Goal: Find specific page/section: Find specific page/section

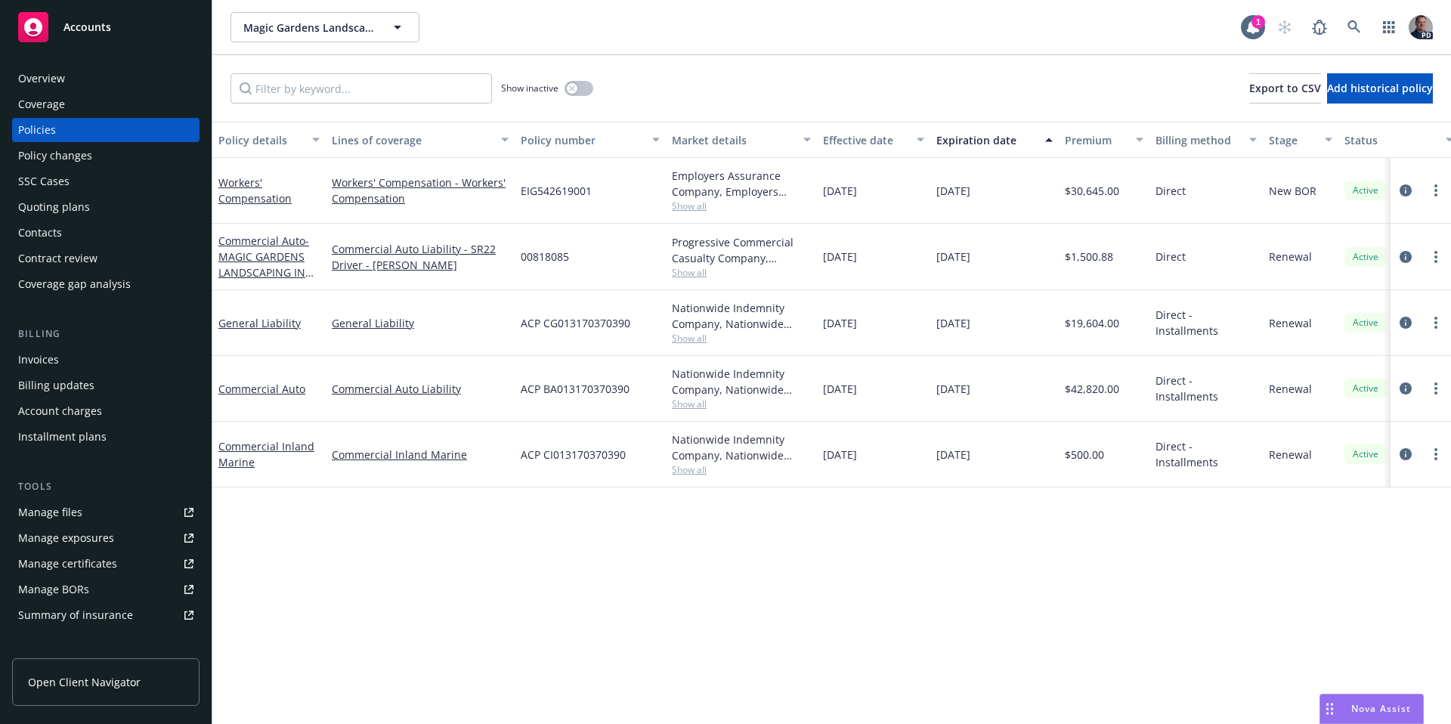
click at [717, 525] on div "Nova Assist" at bounding box center [1372, 709] width 103 height 29
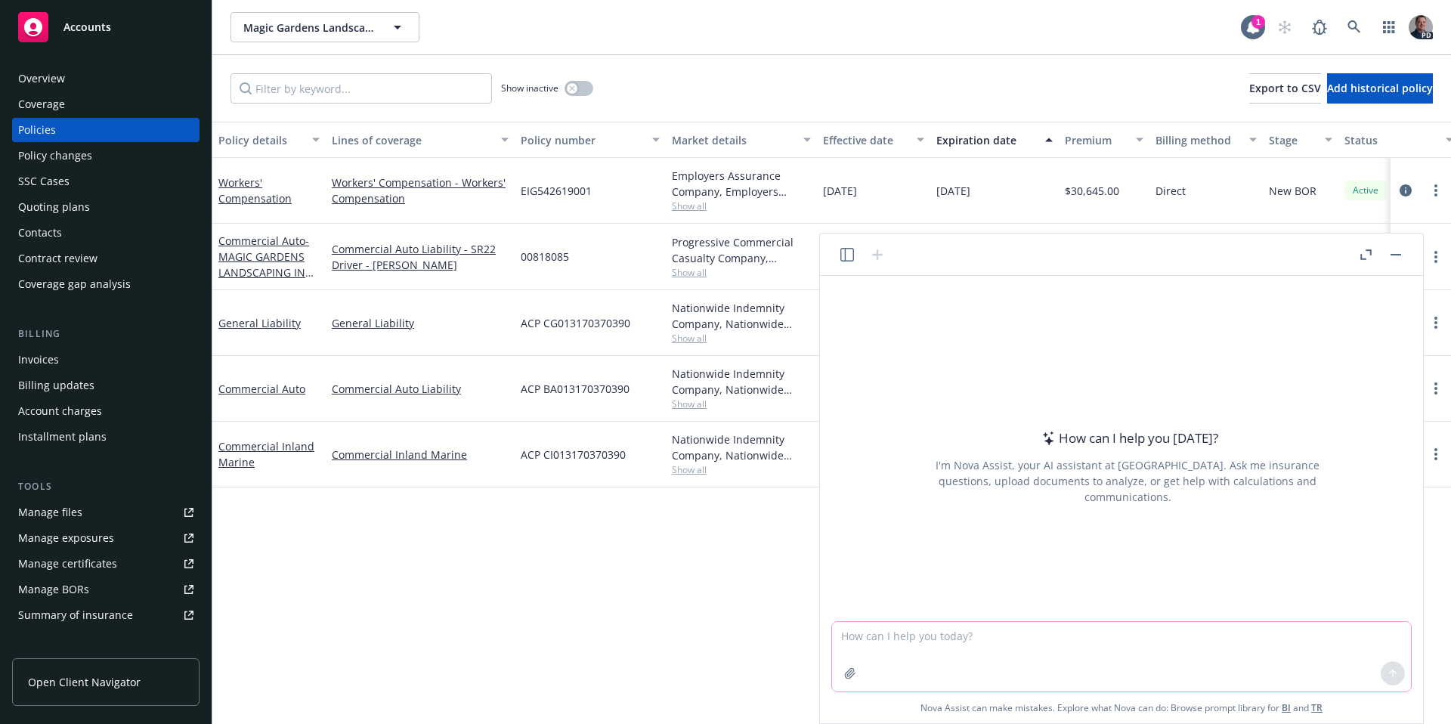
click at [717, 525] on icon "button" at bounding box center [850, 673] width 12 height 12
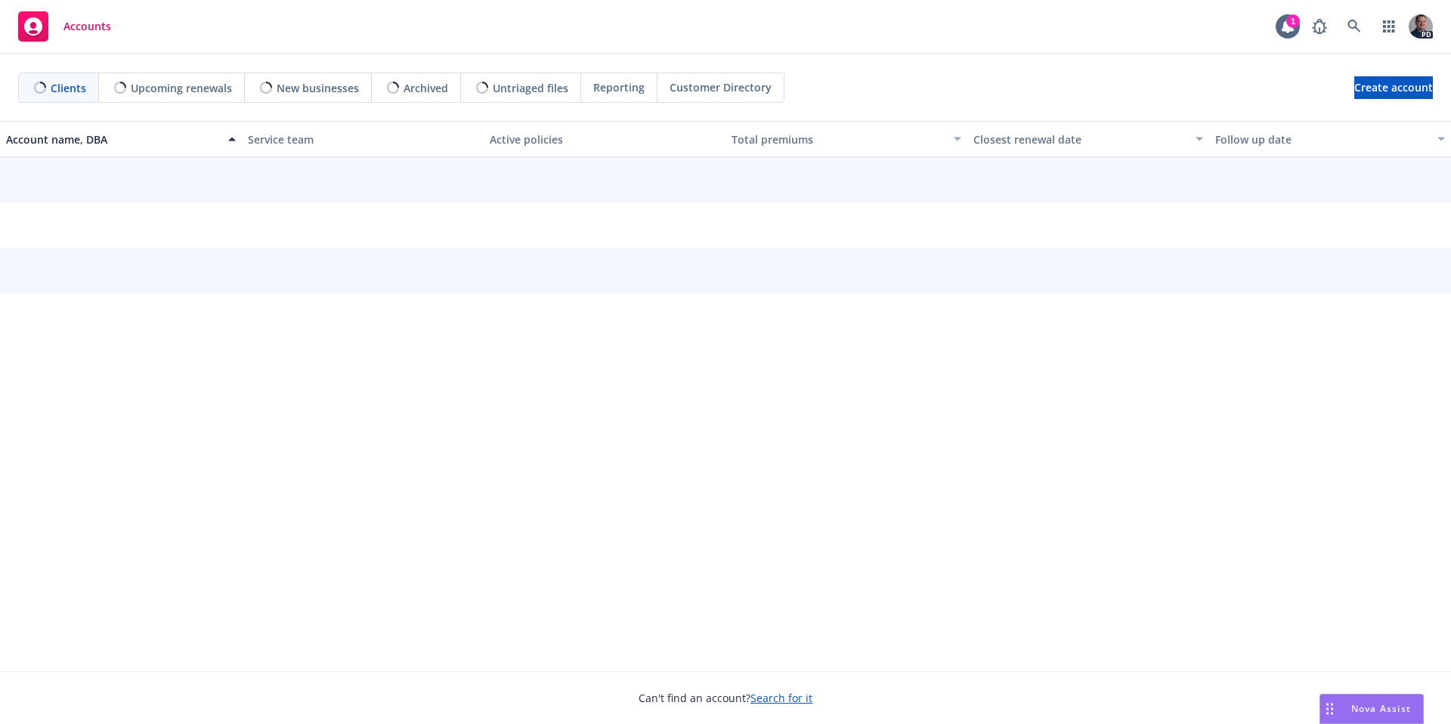
click at [1352, 709] on span "Nova Assist" at bounding box center [1382, 708] width 60 height 13
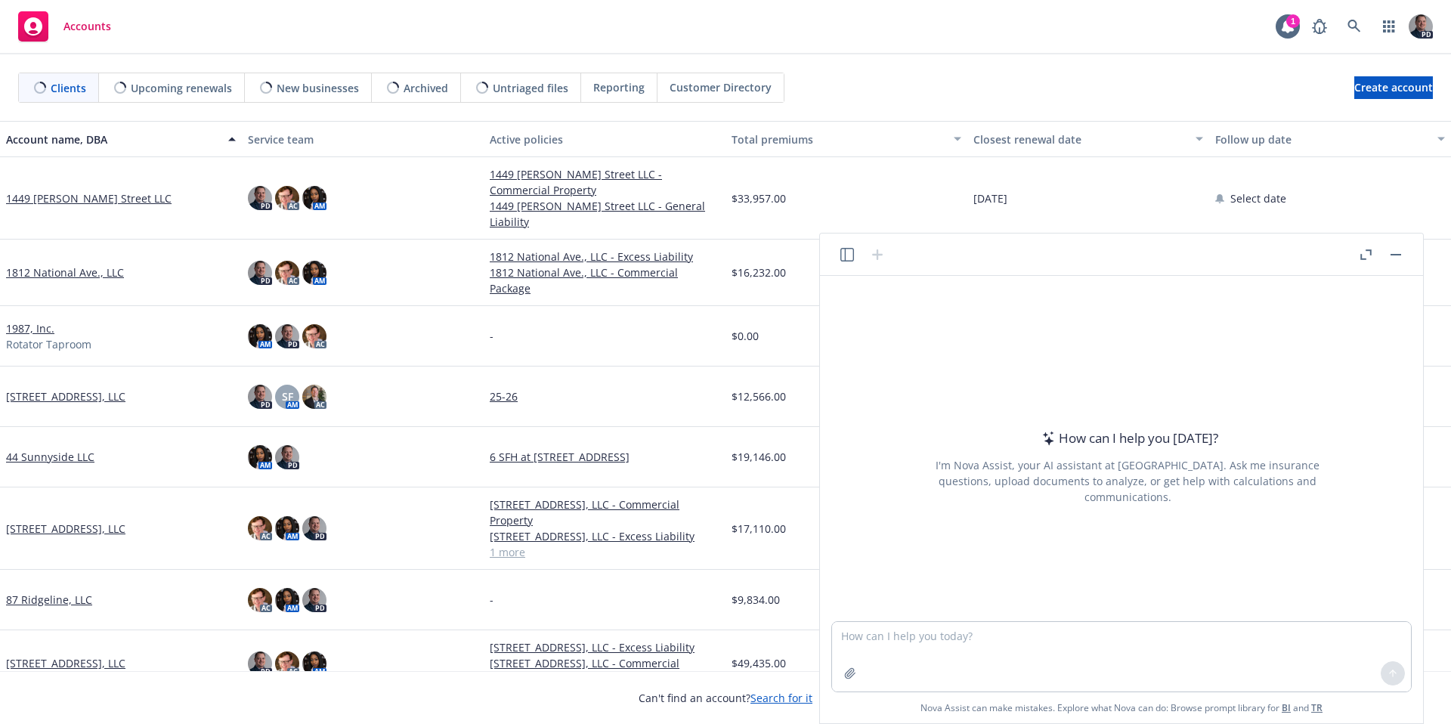
click at [845, 689] on div at bounding box center [850, 673] width 36 height 36
click at [846, 681] on button "button" at bounding box center [850, 673] width 24 height 24
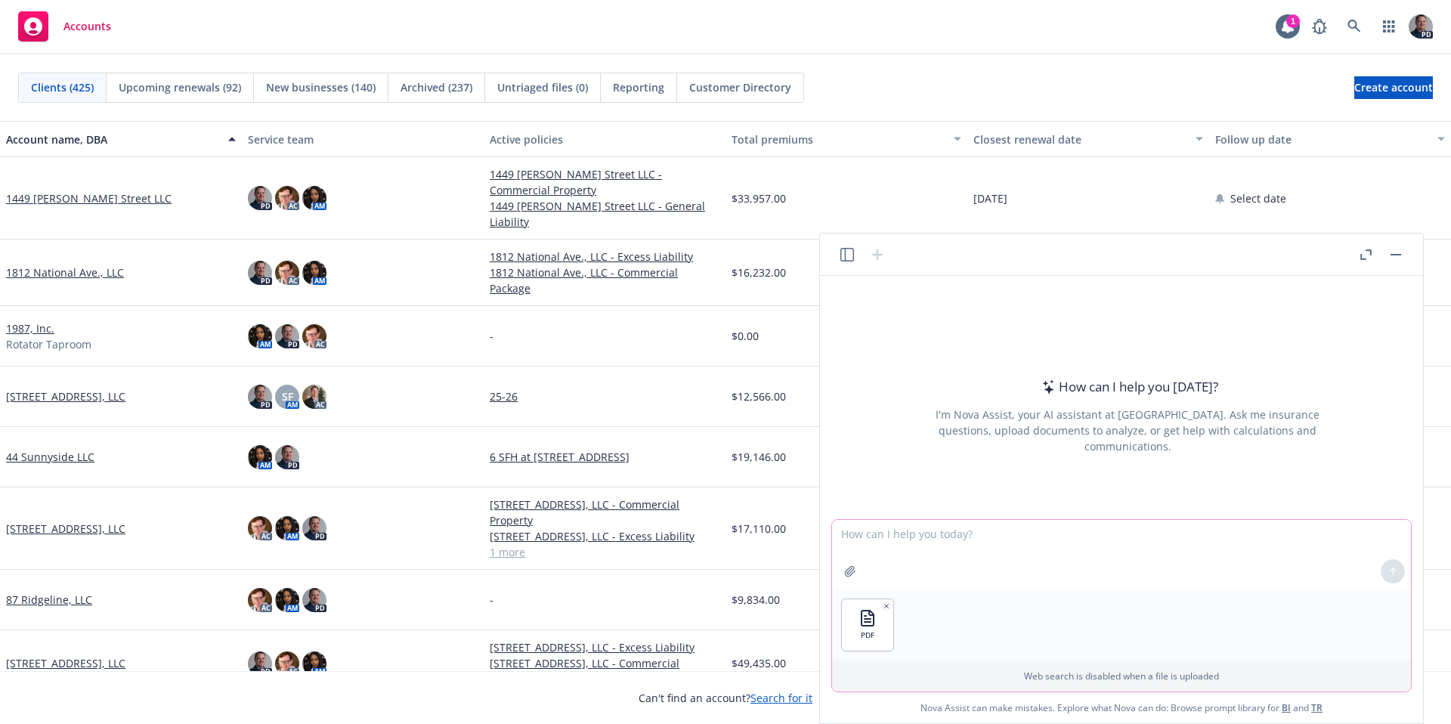
click at [857, 569] on button "button" at bounding box center [850, 571] width 24 height 24
click at [934, 541] on textarea at bounding box center [1121, 555] width 579 height 70
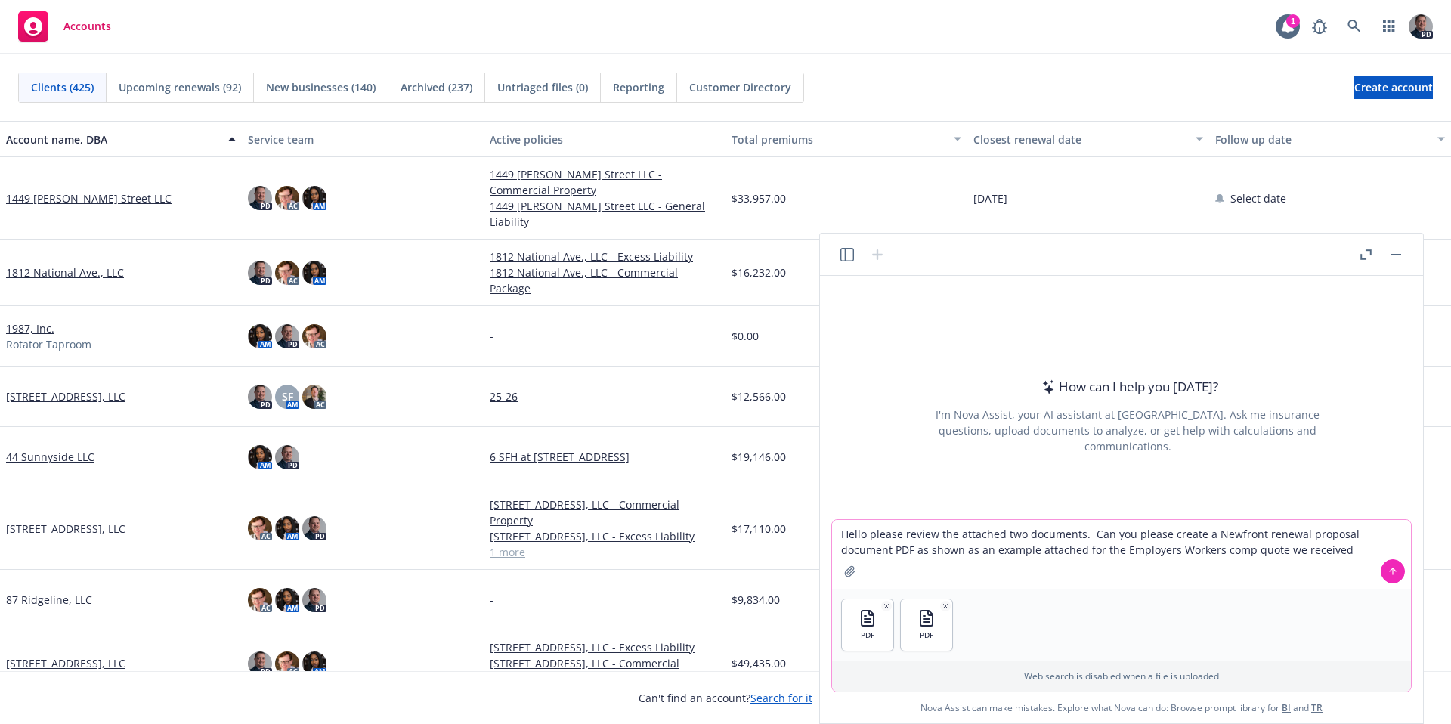
type textarea "Hello please review the attached two documents. Can you please create a Newfron…"
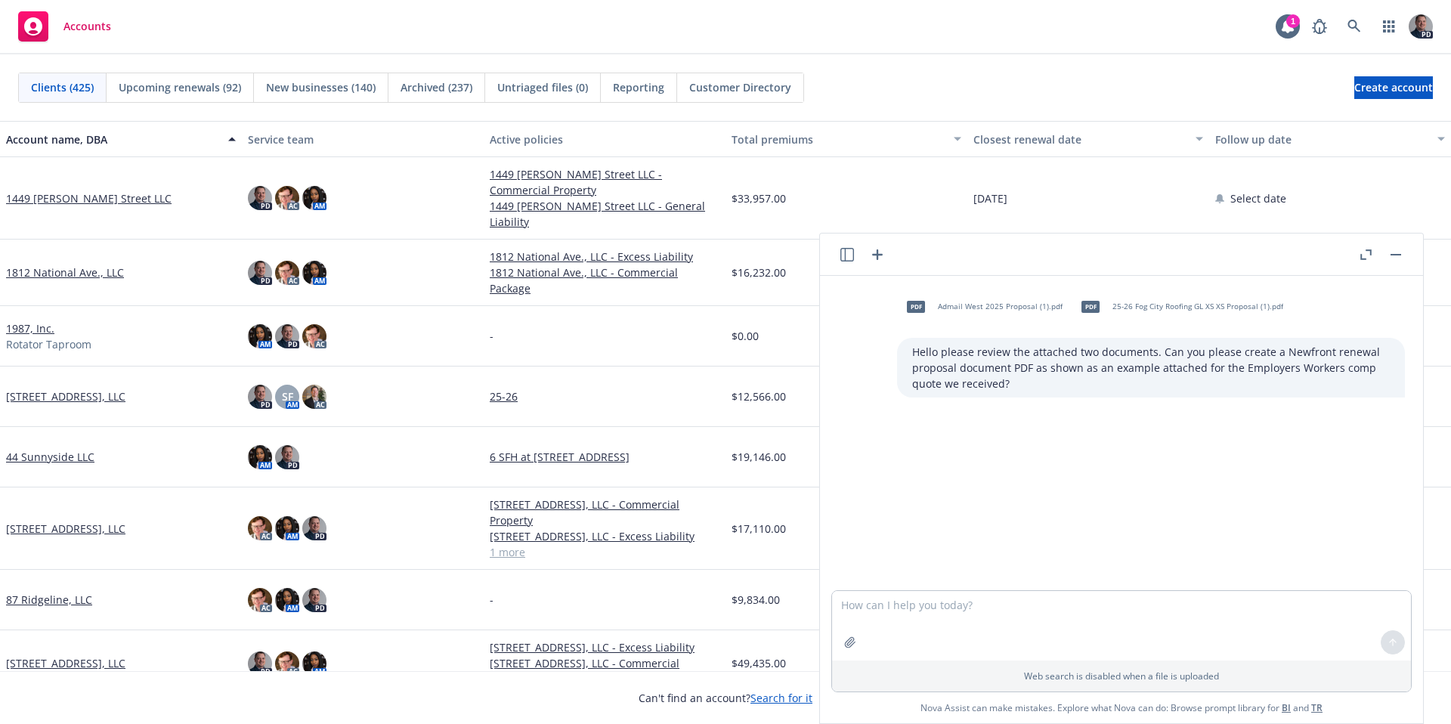
click at [1039, 475] on div "pdf Admail West 2025 Proposal (1).pdf pdf 25-26 Fog City Roofing GL XS XS Propo…" at bounding box center [1121, 433] width 591 height 314
click at [1011, 623] on textarea at bounding box center [1121, 626] width 579 height 70
click at [1361, 250] on icon "button" at bounding box center [1366, 254] width 11 height 11
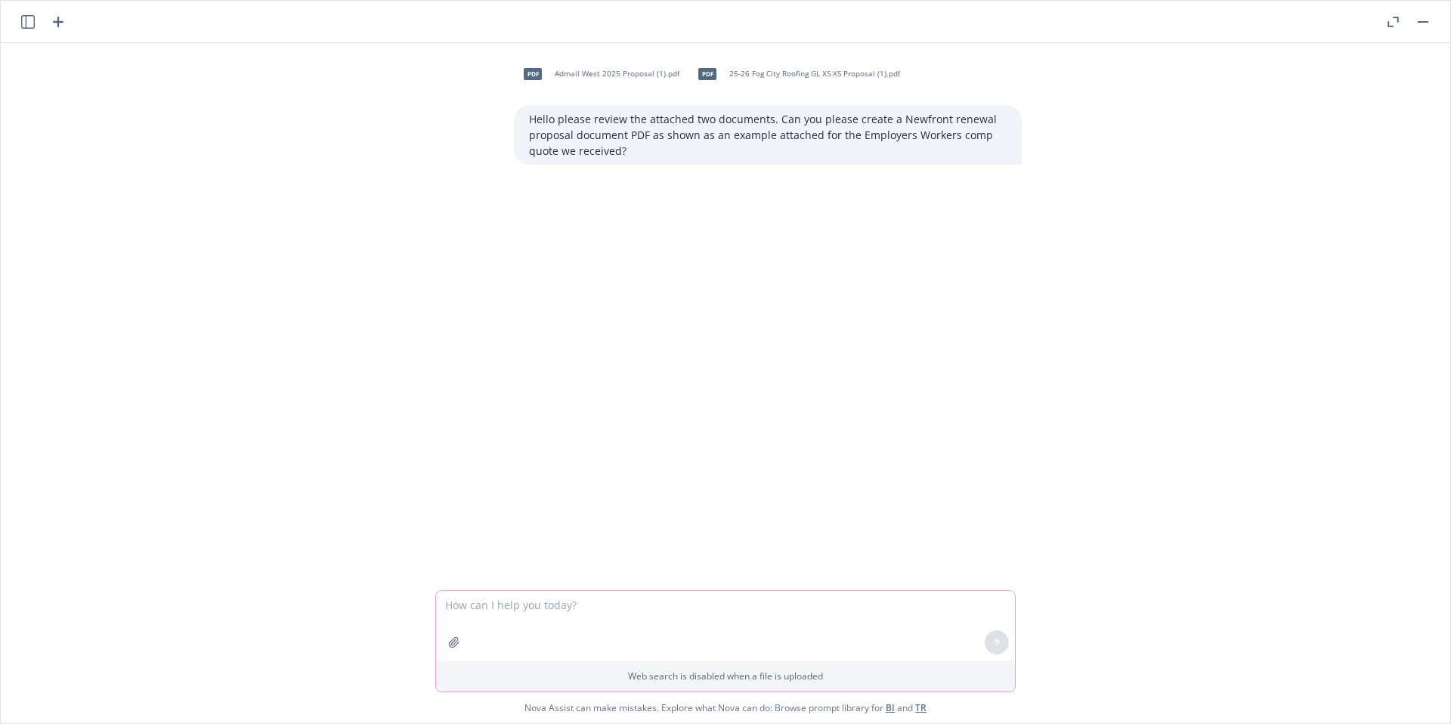
click at [491, 605] on textarea at bounding box center [725, 626] width 579 height 70
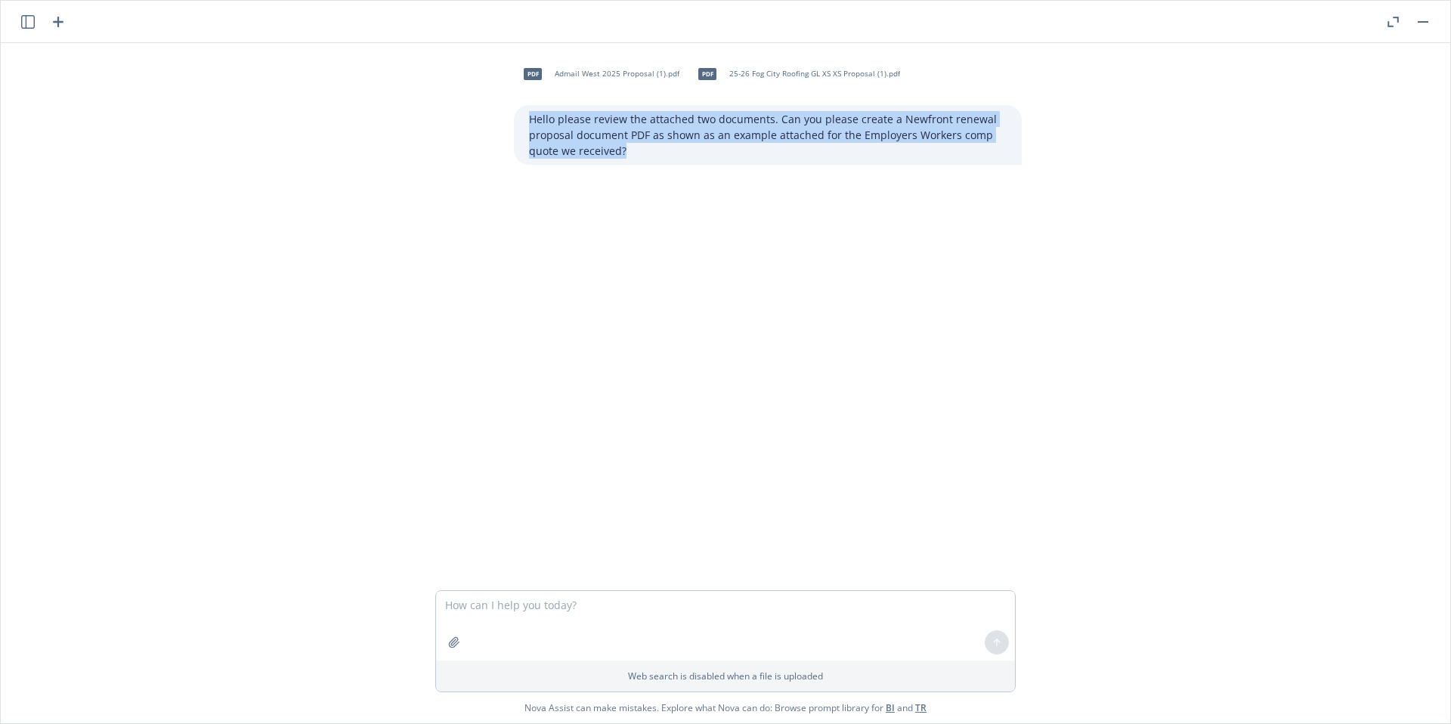
drag, startPoint x: 647, startPoint y: 157, endPoint x: 525, endPoint y: 111, distance: 130.1
click at [529, 111] on p "Hello please review the attached two documents. Can you please create a Newfron…" at bounding box center [768, 135] width 478 height 48
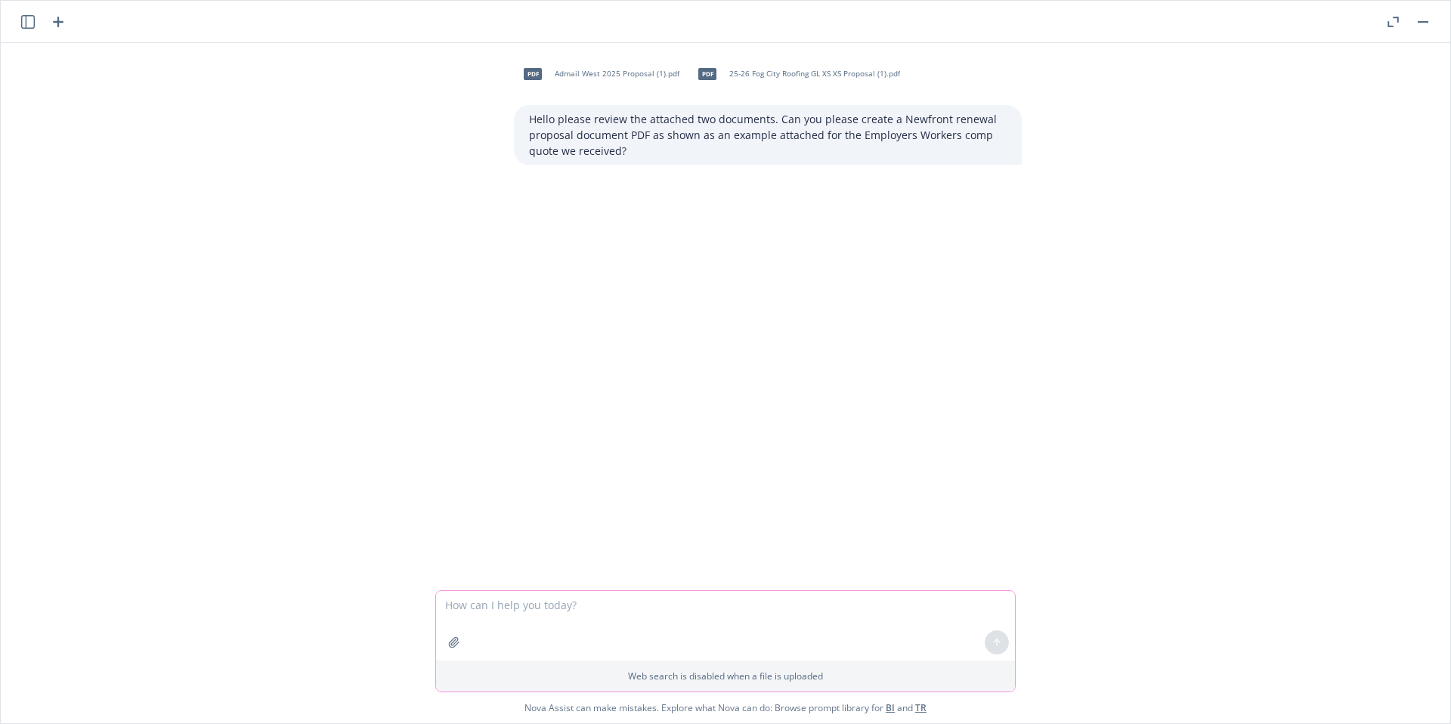
click at [568, 621] on textarea at bounding box center [725, 626] width 579 height 70
type textarea "Are you there?"
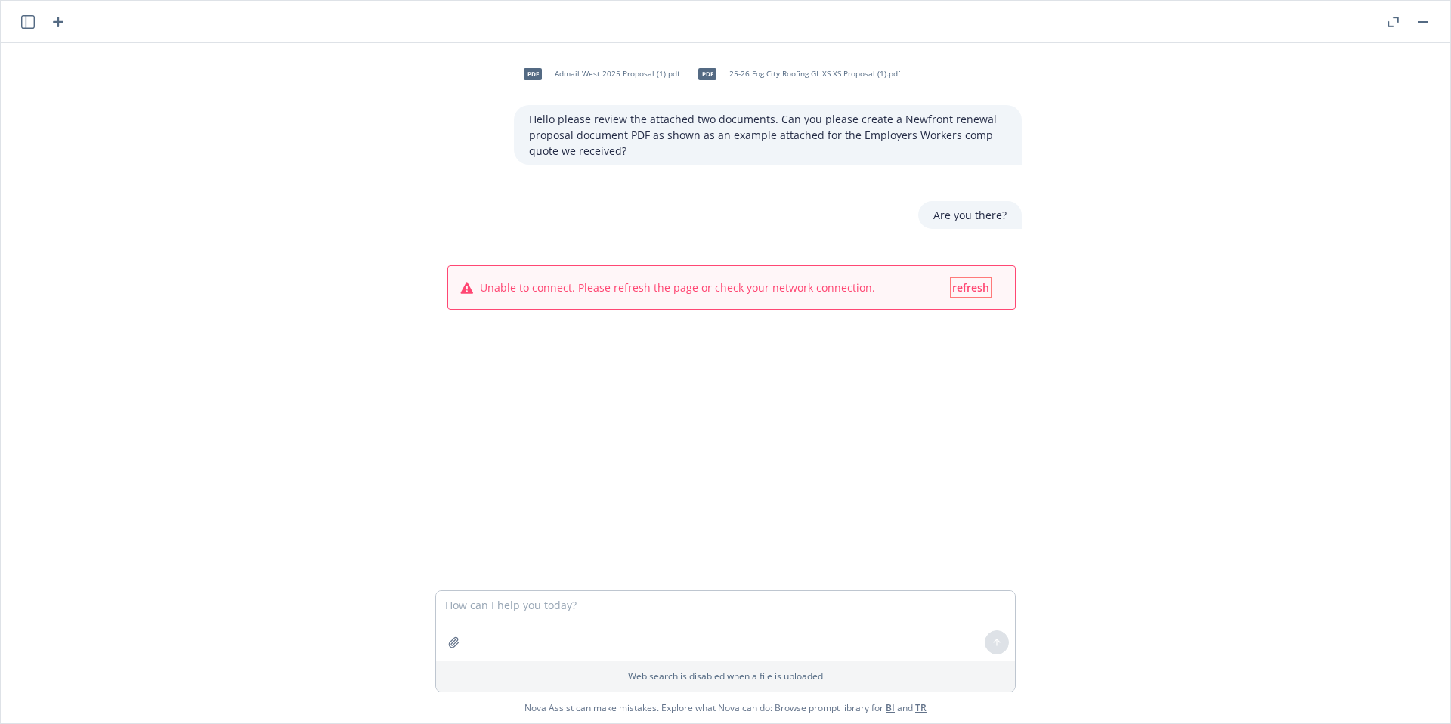
click at [980, 293] on span "refresh" at bounding box center [970, 287] width 37 height 14
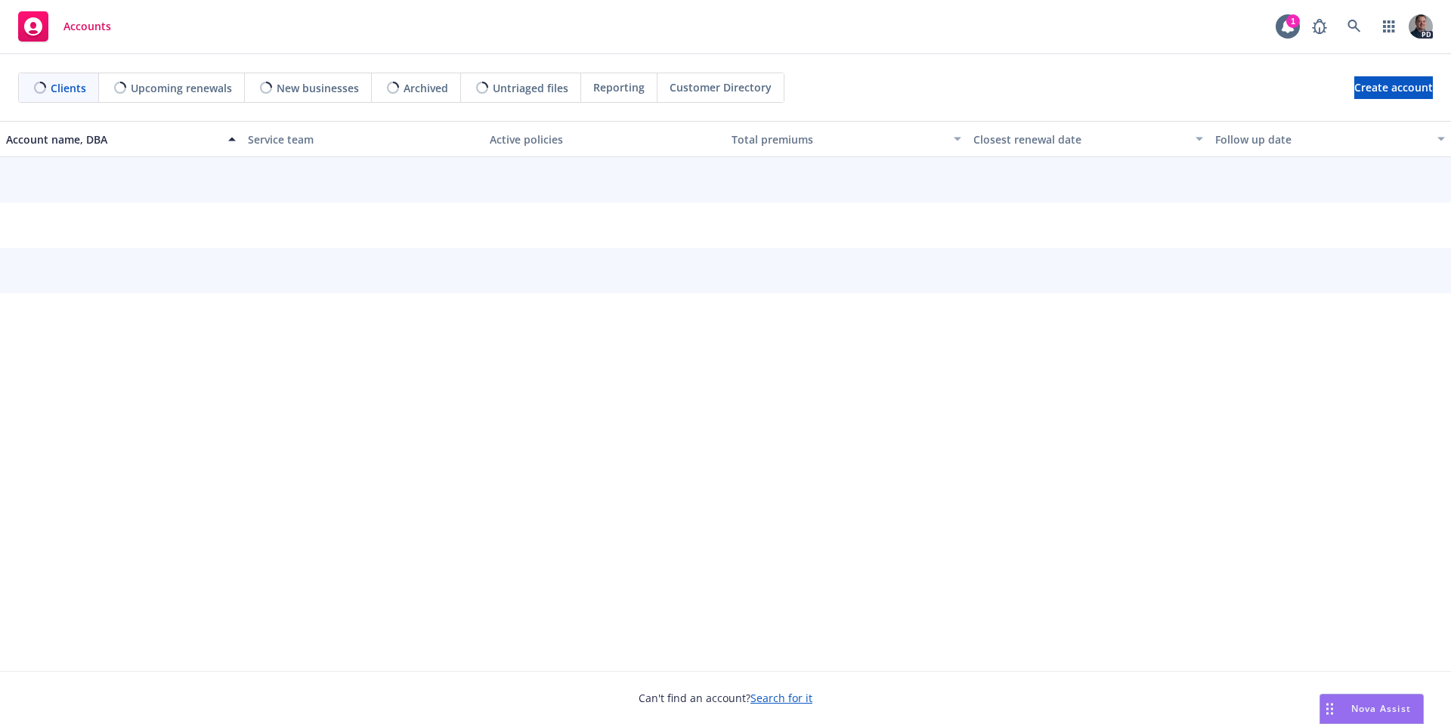
click at [1376, 709] on span "Nova Assist" at bounding box center [1382, 708] width 60 height 13
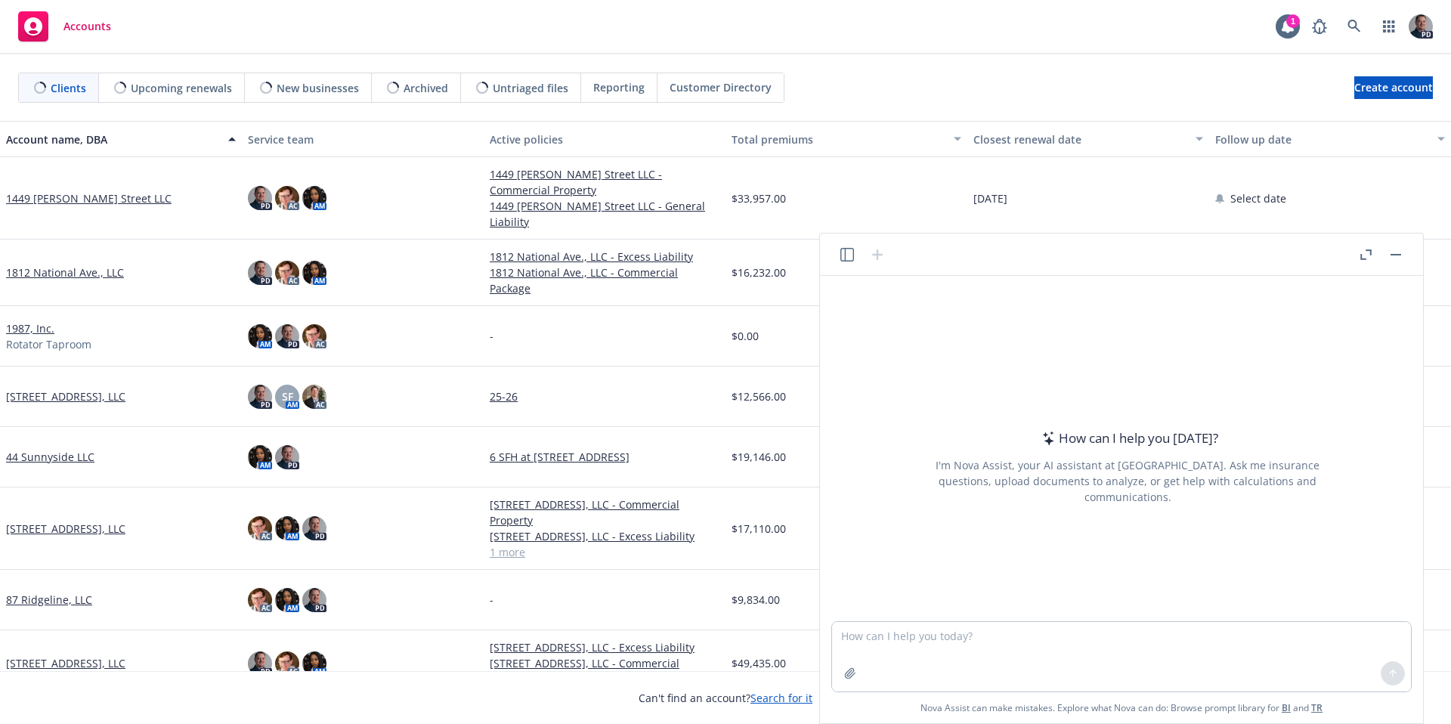
click at [853, 242] on header at bounding box center [1121, 255] width 603 height 42
click at [850, 257] on icon "button" at bounding box center [848, 255] width 14 height 14
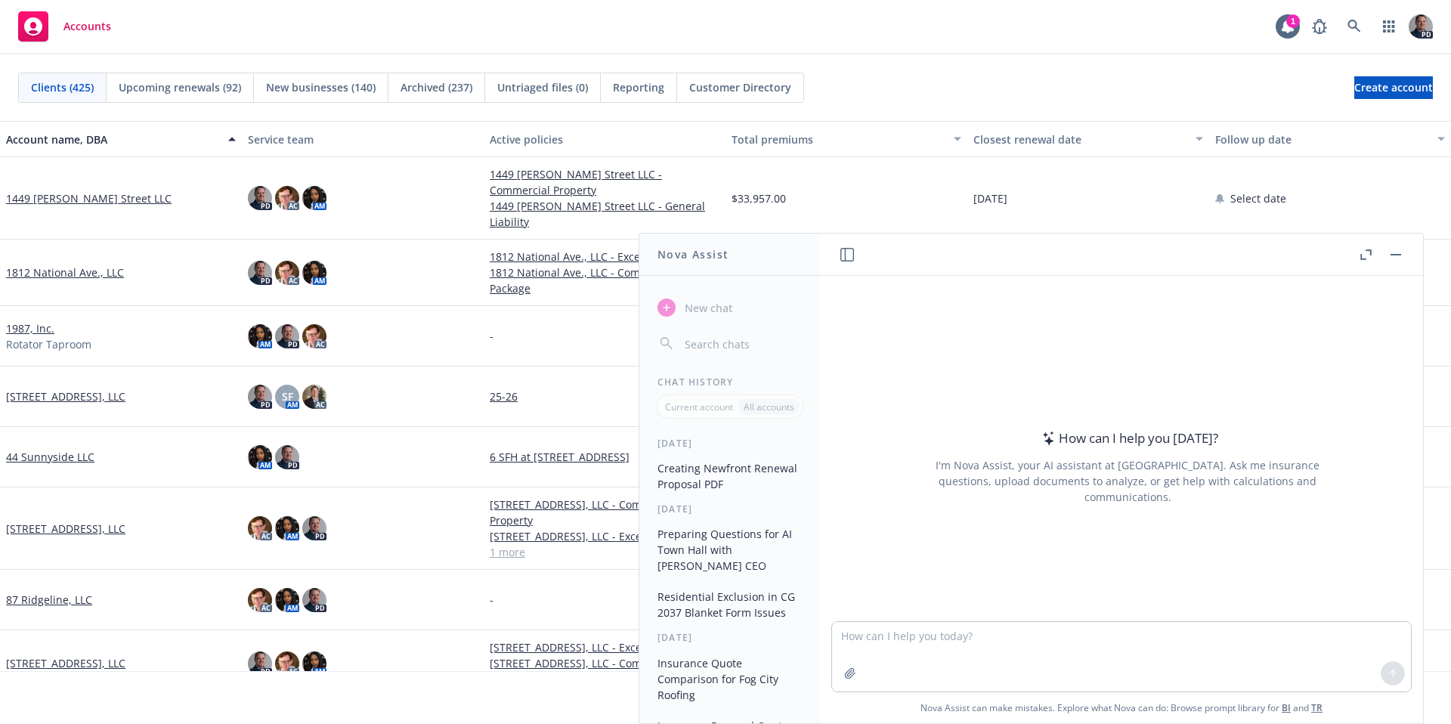
click at [706, 491] on button "Creating Newfront Renewal Proposal PDF" at bounding box center [730, 476] width 156 height 41
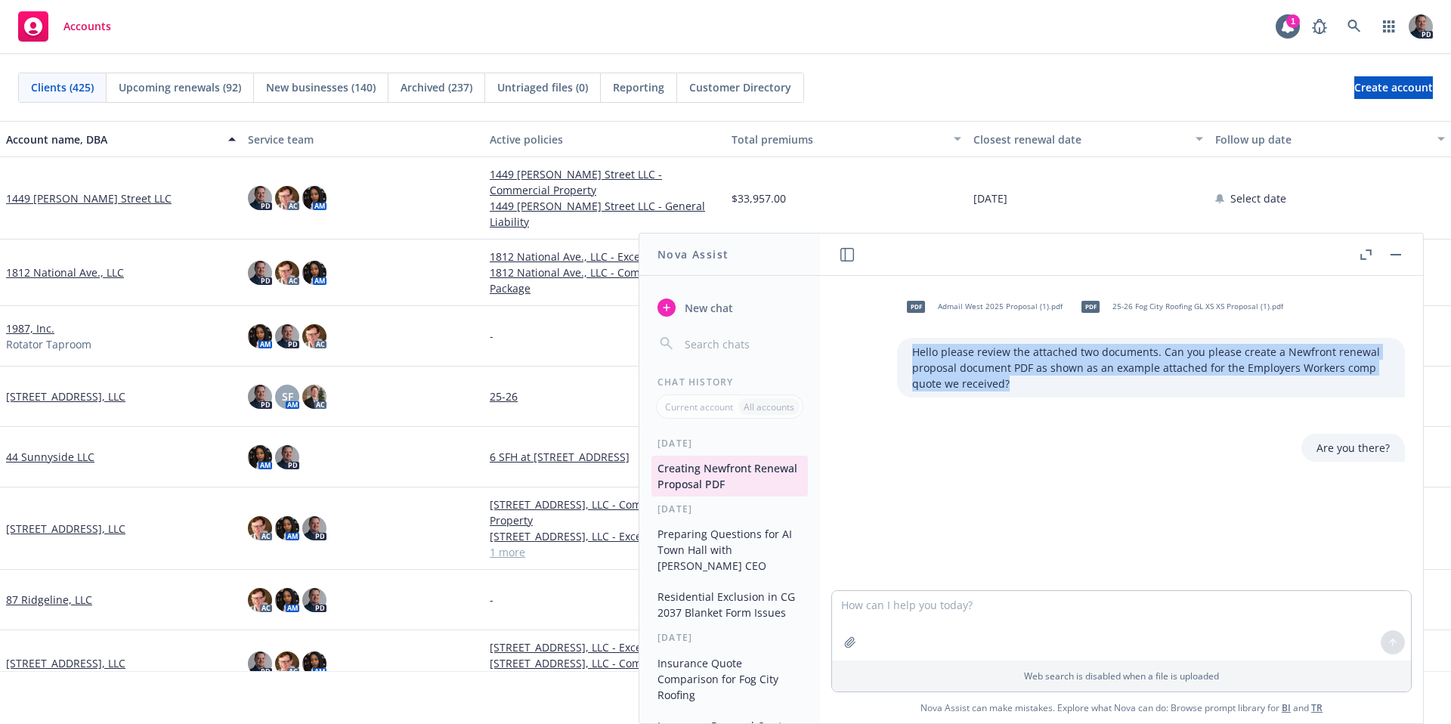
drag, startPoint x: 1035, startPoint y: 378, endPoint x: 883, endPoint y: 342, distance: 156.2
click at [883, 345] on div "pdf Admail West 2025 Proposal (1).pdf pdf 25-26 Fog City Roofing GL XS XS Propo…" at bounding box center [1127, 343] width 579 height 110
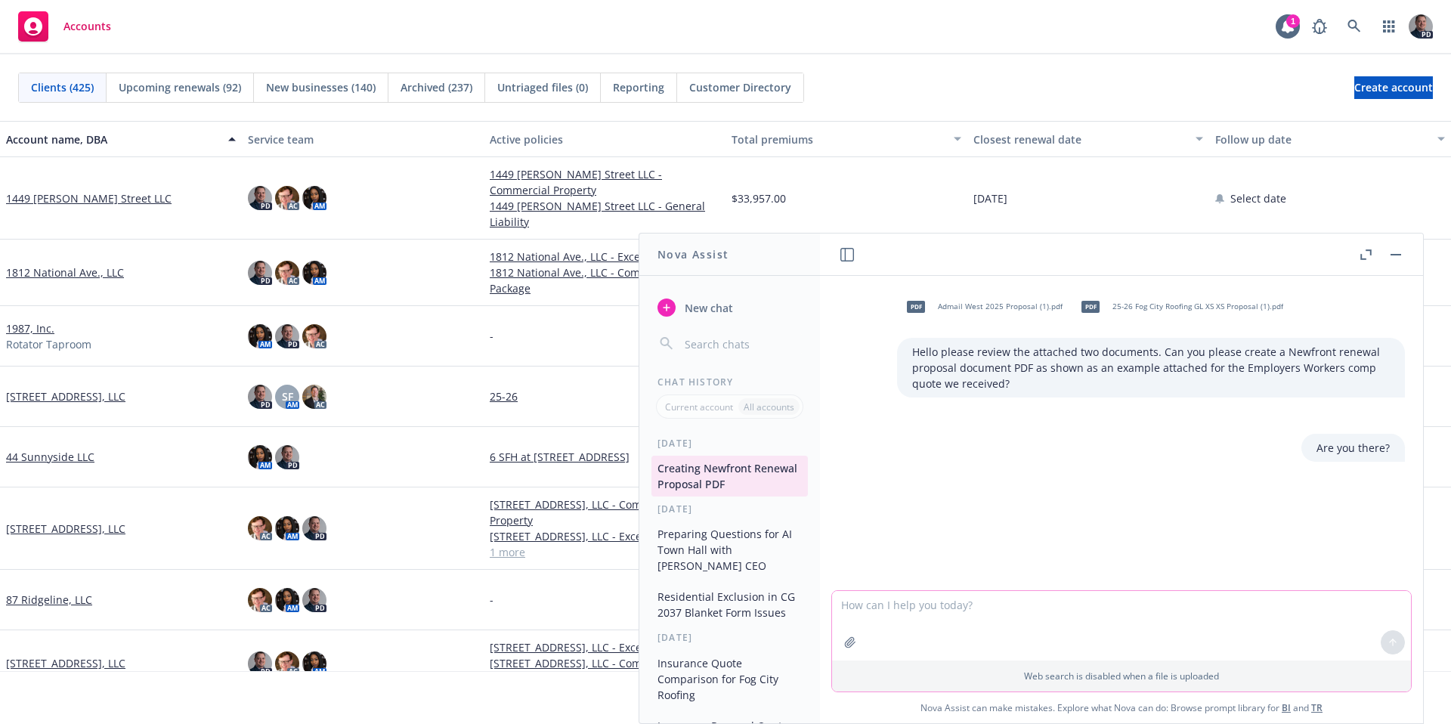
click at [899, 613] on textarea at bounding box center [1121, 626] width 579 height 70
type textarea "Please continue on this"
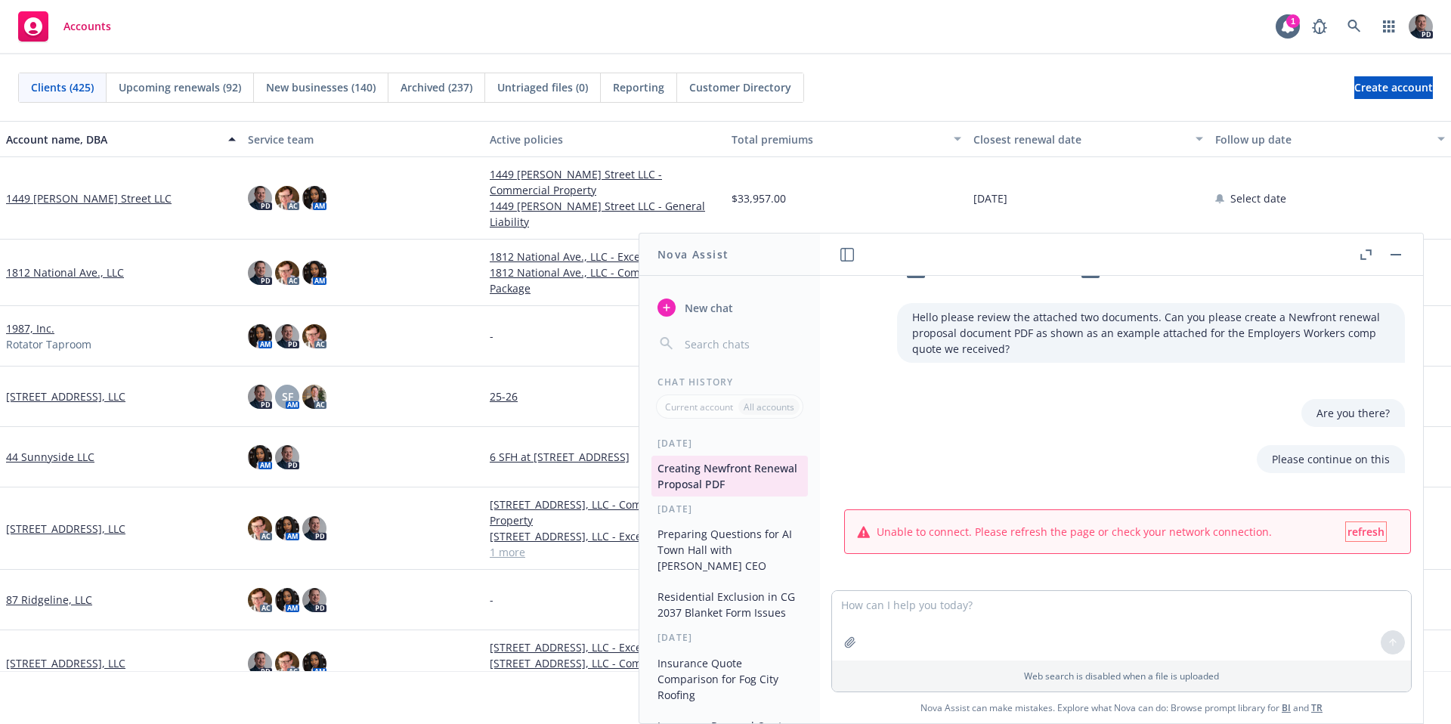
click at [1374, 538] on button "refresh" at bounding box center [1366, 531] width 40 height 19
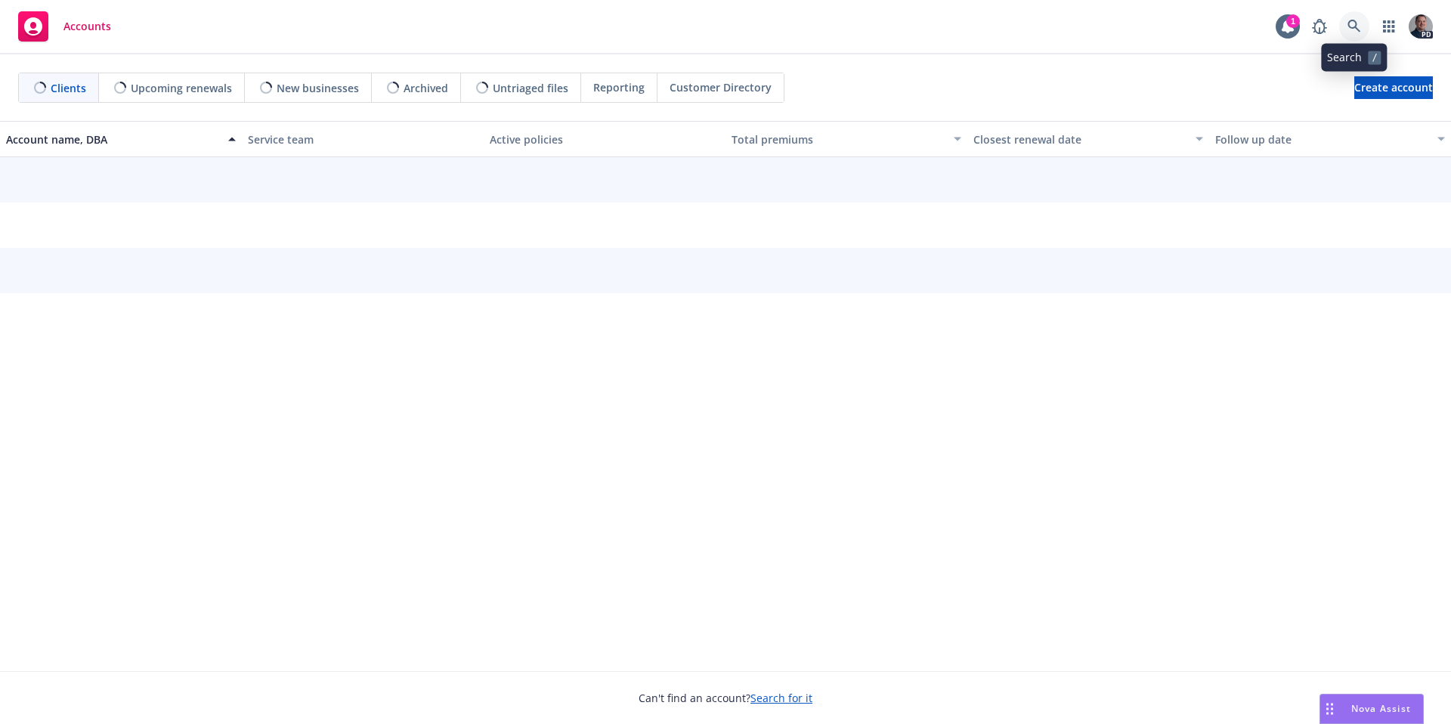
click at [1355, 30] on icon at bounding box center [1355, 27] width 14 height 14
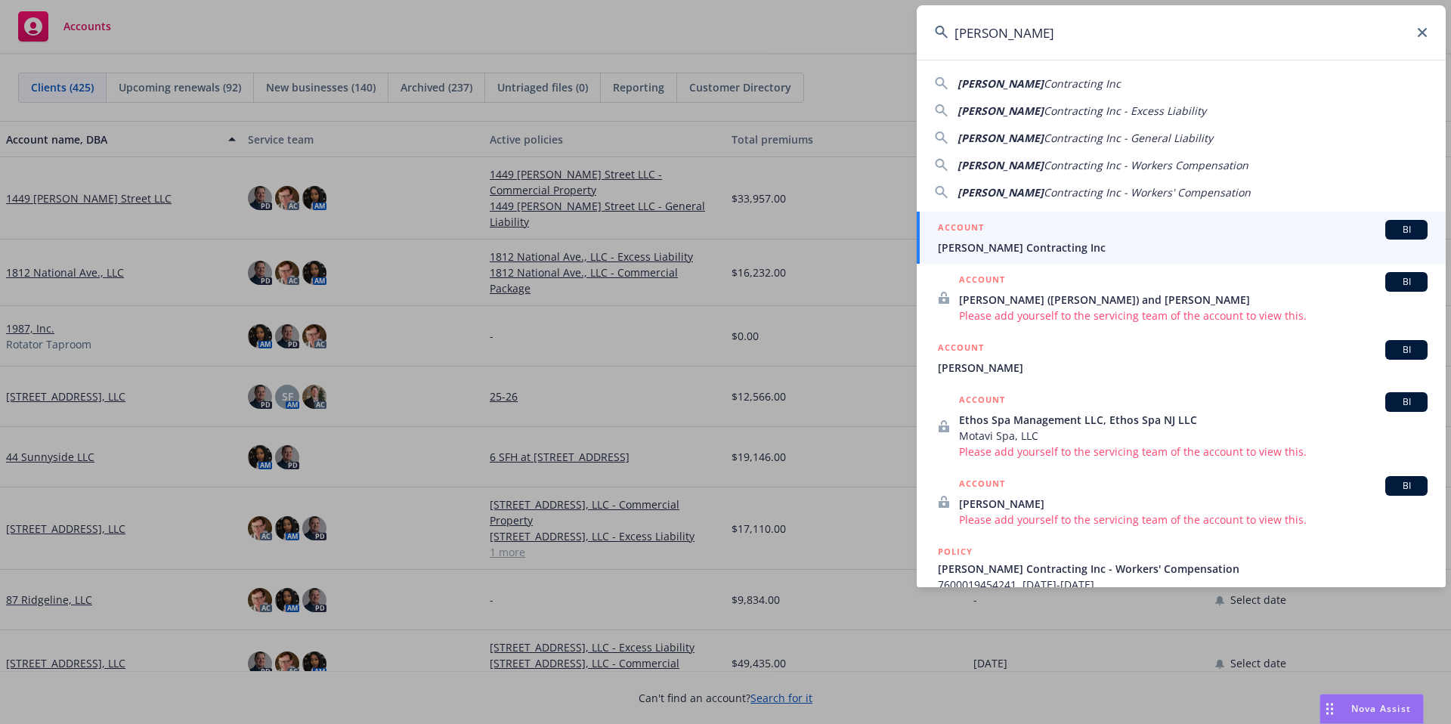
type input "[PERSON_NAME]"
click at [996, 222] on div "ACCOUNT BI" at bounding box center [1183, 230] width 490 height 20
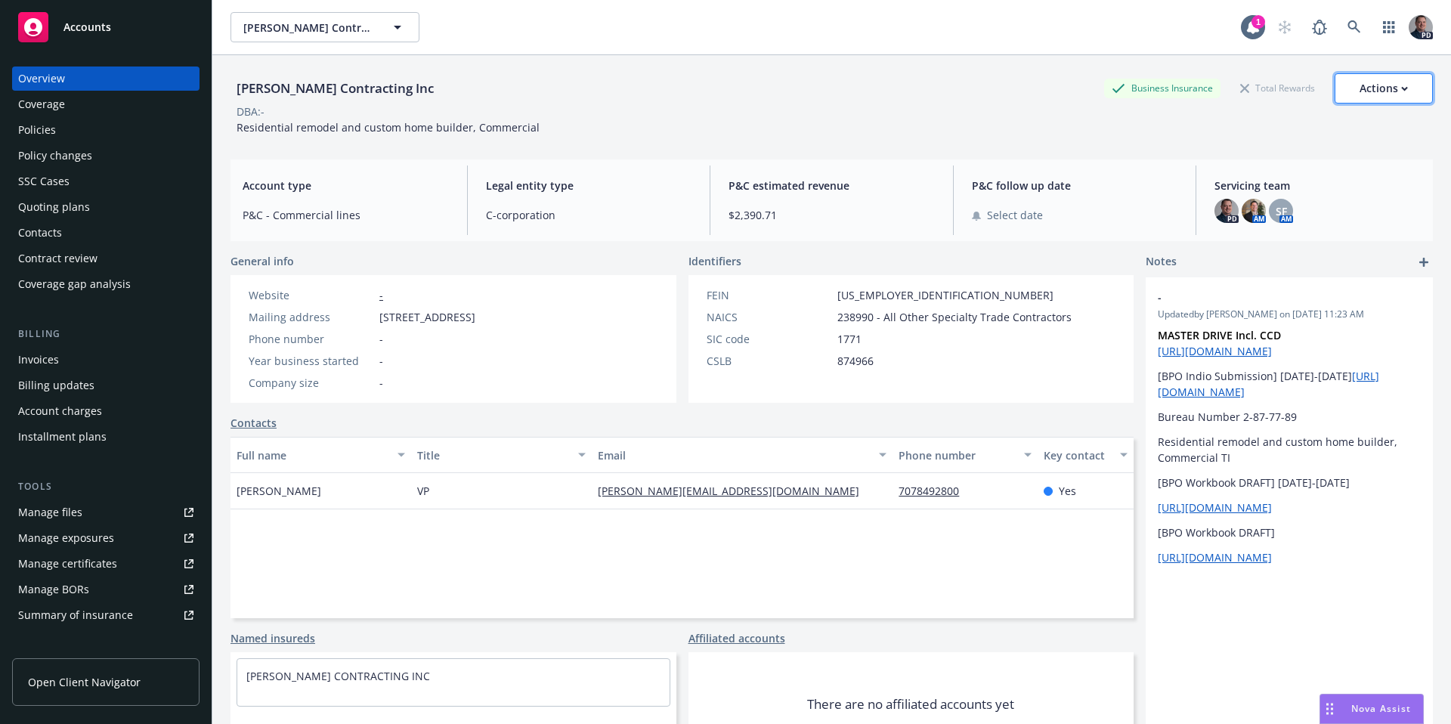
click at [1404, 91] on button "Actions" at bounding box center [1384, 88] width 98 height 30
click at [1409, 32] on img at bounding box center [1421, 27] width 24 height 24
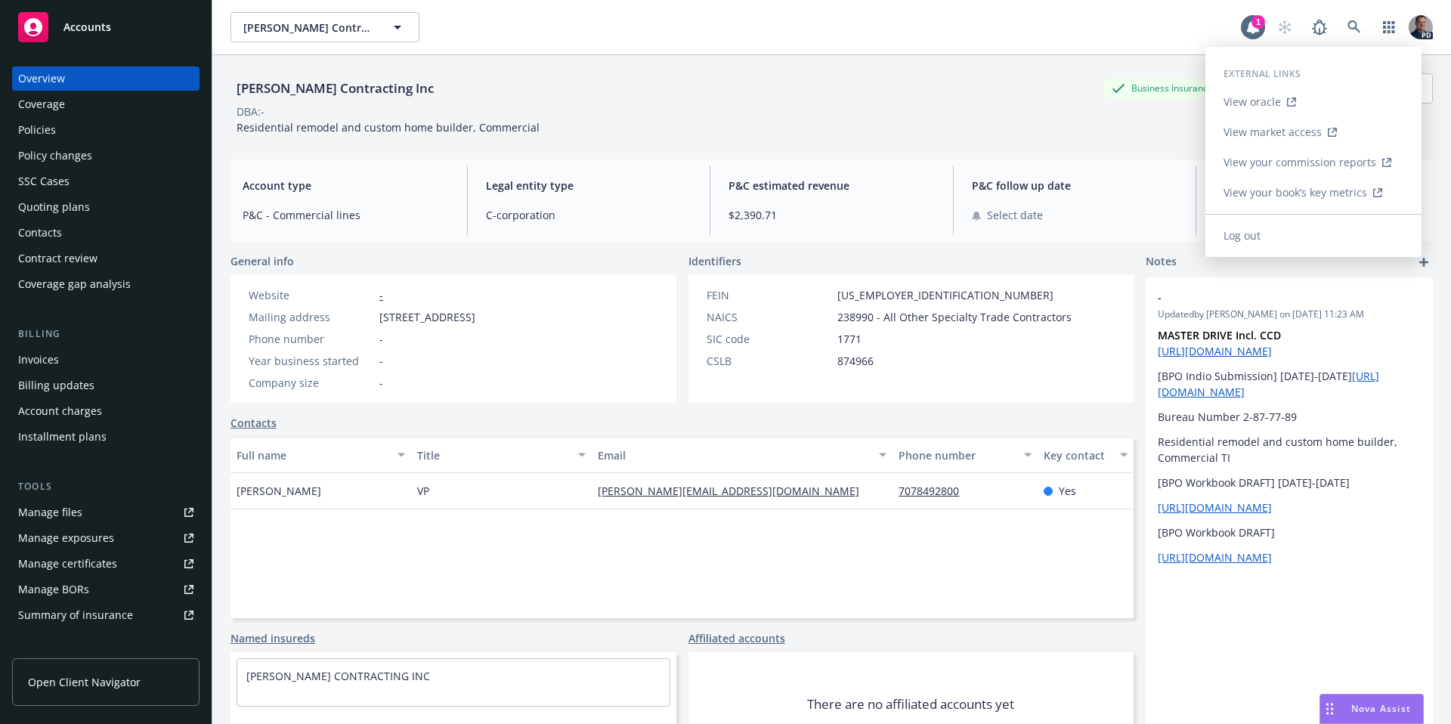
click at [1348, 229] on link "Log out" at bounding box center [1314, 236] width 216 height 30
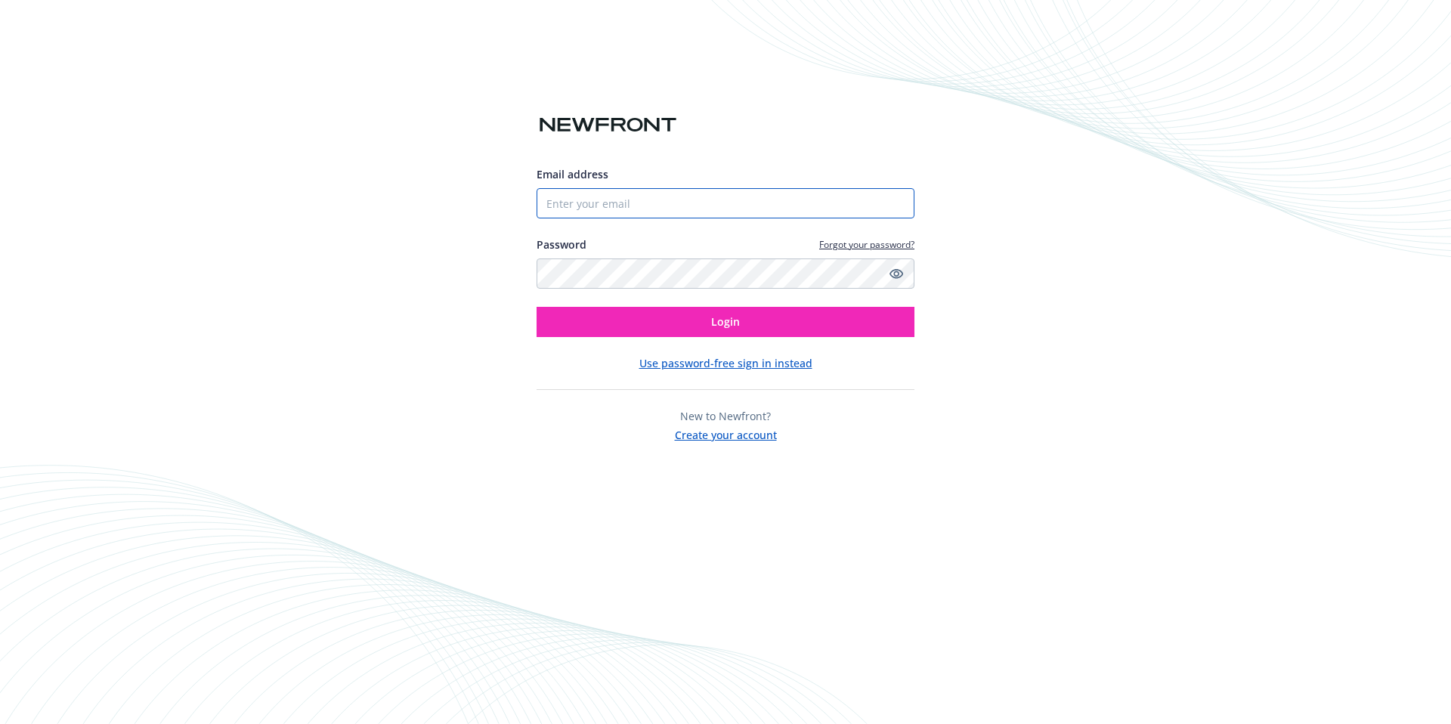
click at [728, 200] on input "Email address" at bounding box center [726, 203] width 378 height 30
type input "[EMAIL_ADDRESS][DOMAIN_NAME]"
